Goal: Information Seeking & Learning: Learn about a topic

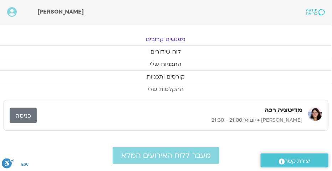
click at [170, 89] on link "ההקלטות שלי" at bounding box center [166, 89] width 332 height 12
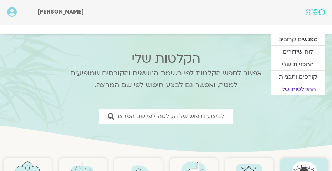
click at [169, 88] on p "אפשר לחפש הקלטות לפי רשימת הנושאים והקורסים שמופיעים למטה, ואפשר גם לבצע חיפוש …" at bounding box center [166, 79] width 210 height 24
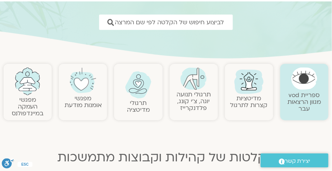
scroll to position [86, 0]
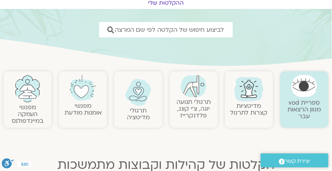
click at [196, 78] on img at bounding box center [193, 86] width 26 height 22
click at [194, 92] on img at bounding box center [193, 86] width 26 height 22
click at [194, 91] on img at bounding box center [193, 86] width 26 height 22
click at [194, 92] on img at bounding box center [193, 86] width 26 height 22
click at [195, 86] on img at bounding box center [193, 86] width 26 height 22
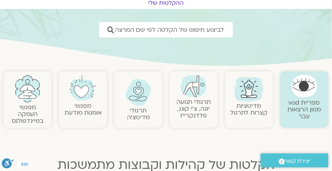
click at [194, 86] on img at bounding box center [193, 86] width 26 height 22
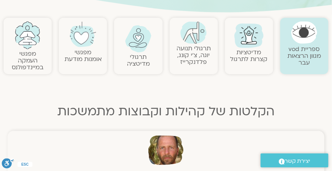
scroll to position [129, 0]
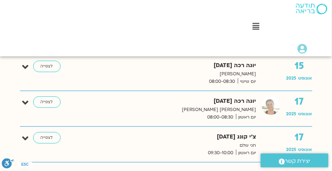
scroll to position [648, 0]
